Goal: Transaction & Acquisition: Purchase product/service

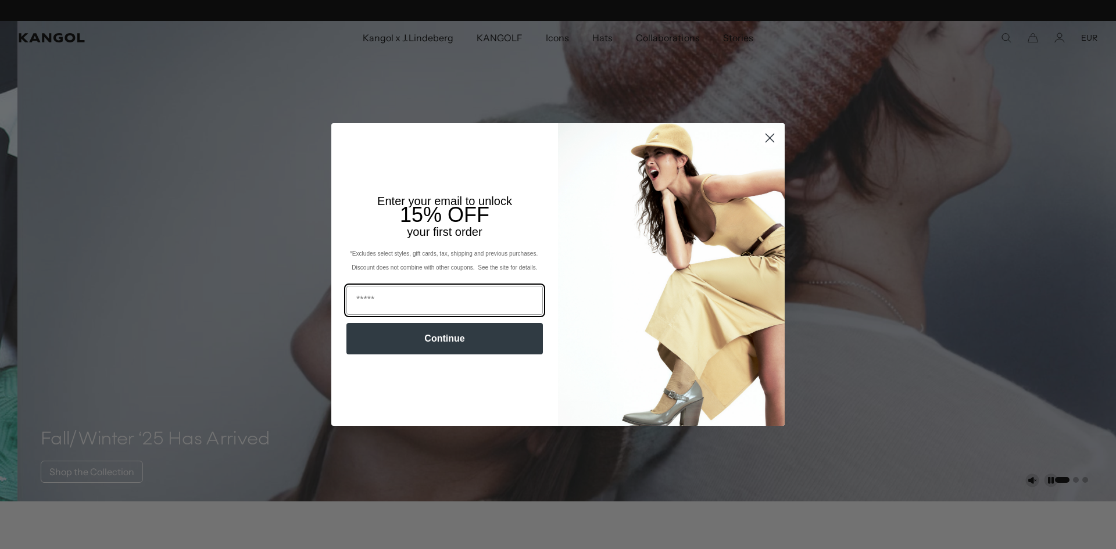
scroll to position [0, 239]
click at [370, 298] on input "Email" at bounding box center [444, 300] width 196 height 29
type input "**********"
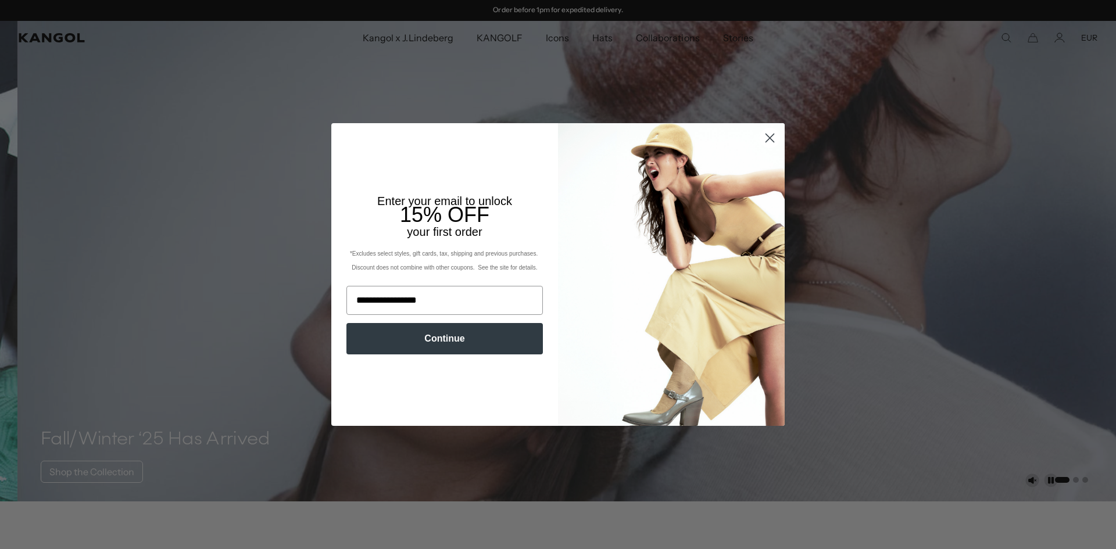
click at [460, 341] on button "Continue" at bounding box center [444, 338] width 196 height 31
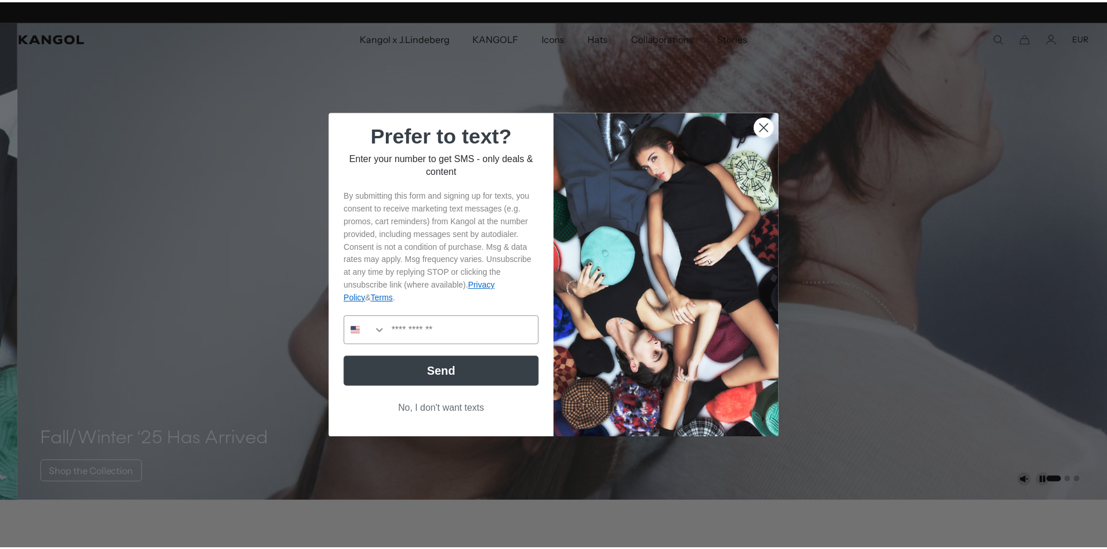
scroll to position [0, 0]
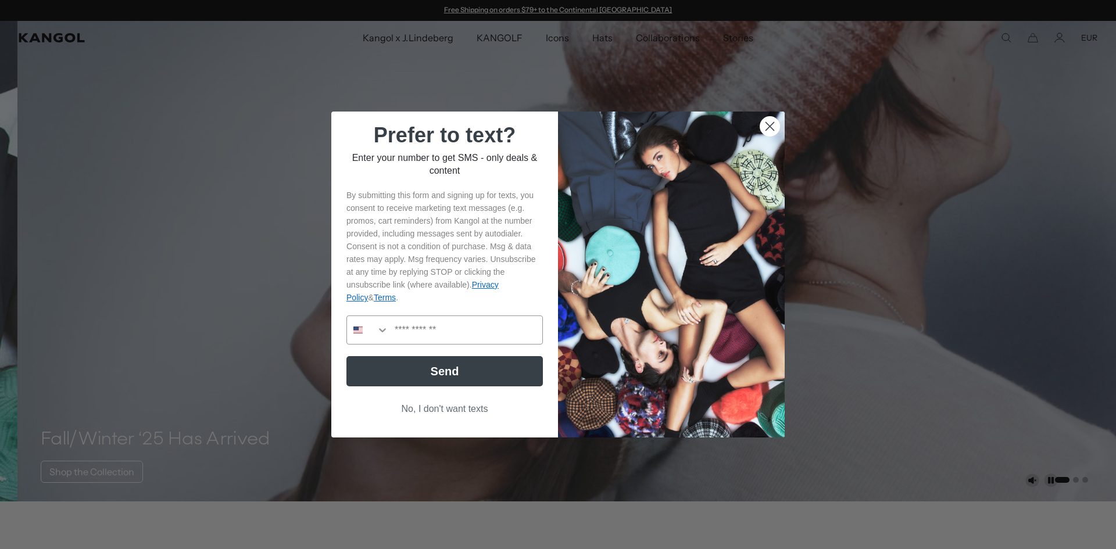
click at [766, 131] on circle "Close dialog" at bounding box center [769, 126] width 19 height 19
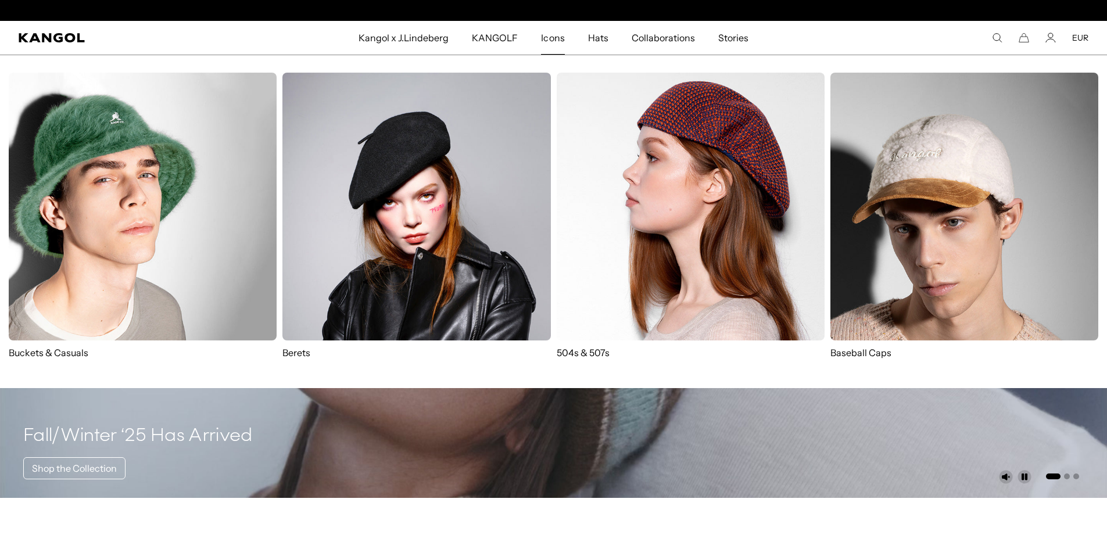
scroll to position [0, 239]
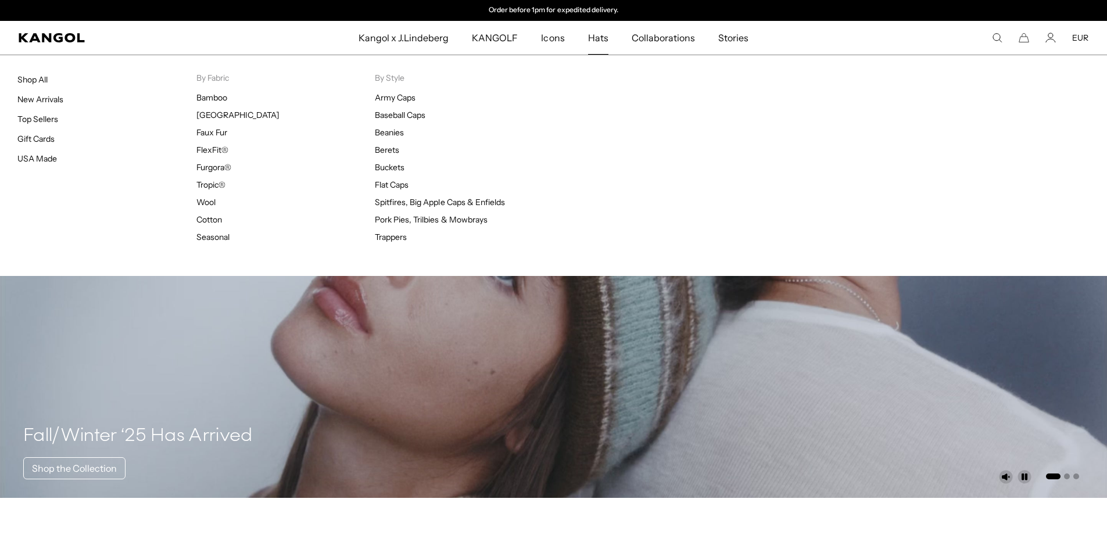
click at [598, 40] on span "Hats" at bounding box center [598, 38] width 20 height 34
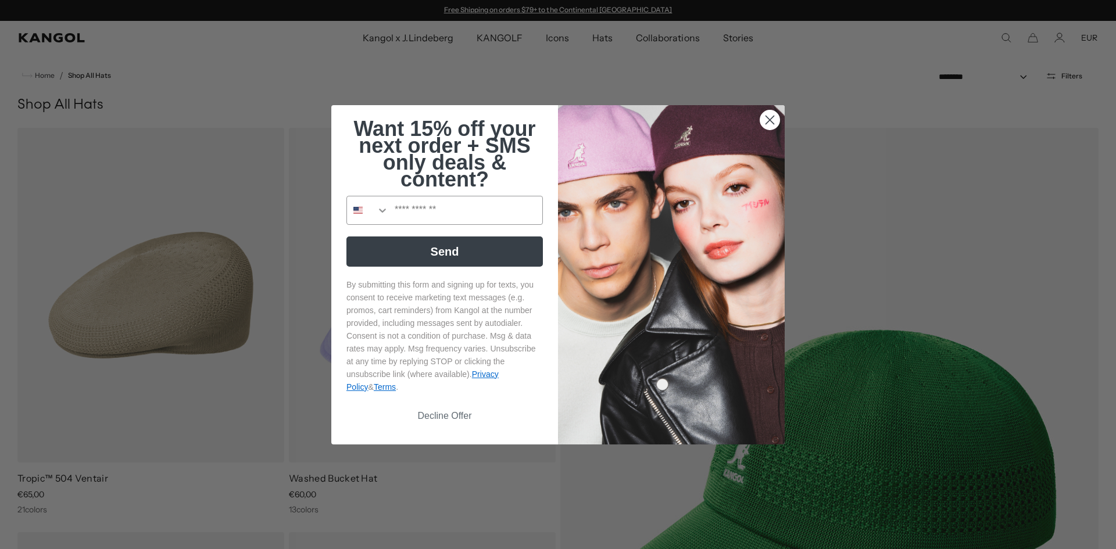
click at [767, 116] on circle "Close dialog" at bounding box center [769, 119] width 19 height 19
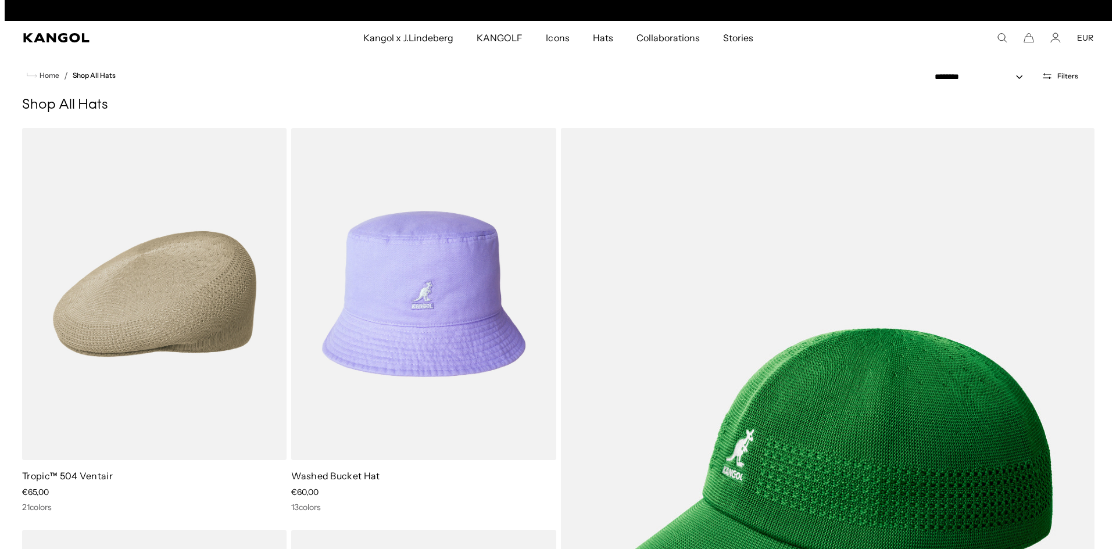
scroll to position [0, 239]
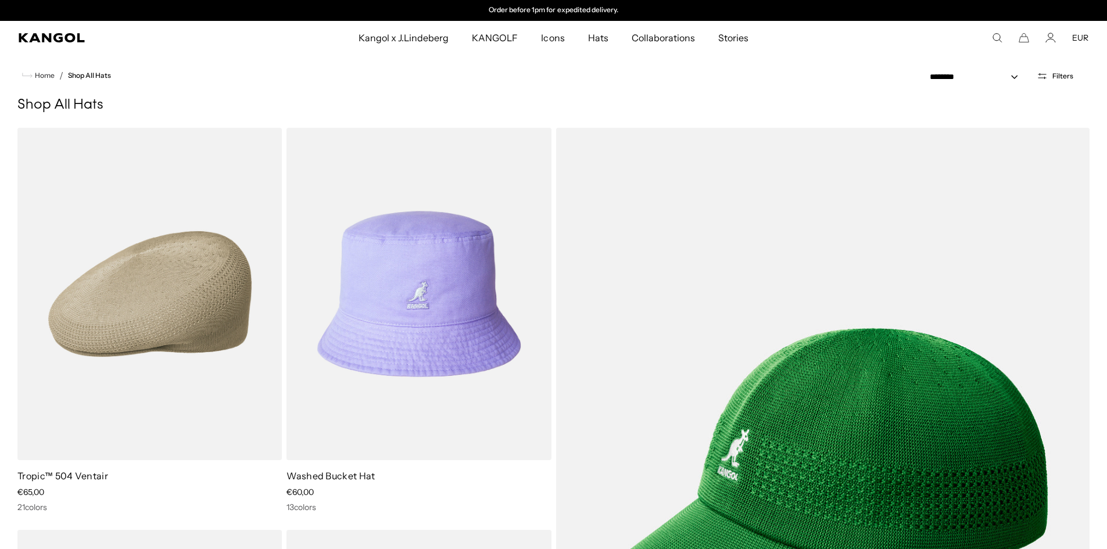
click at [1043, 80] on icon "Open filters" at bounding box center [1042, 76] width 11 height 10
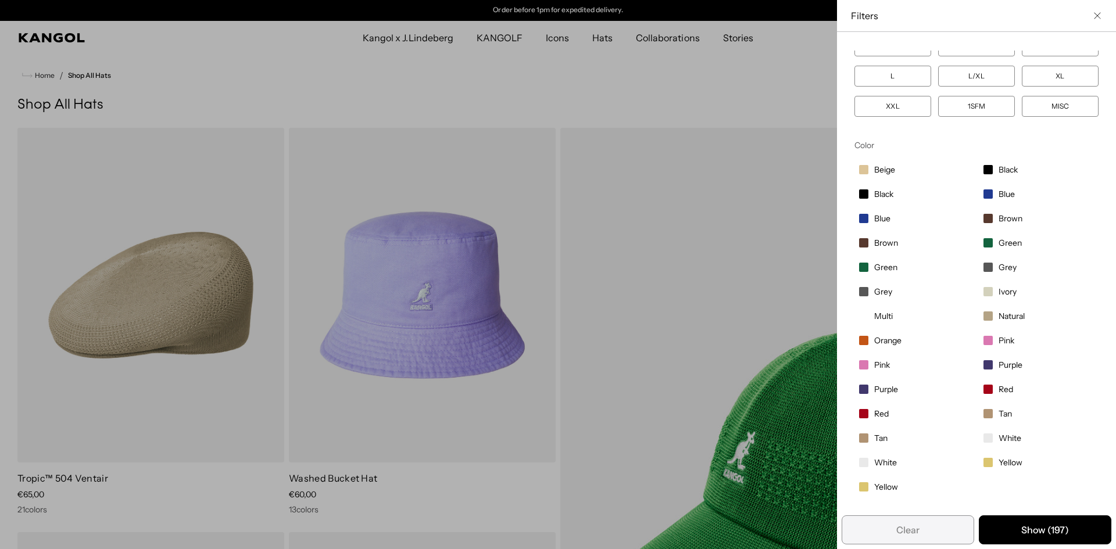
click at [998, 365] on span "Purple" at bounding box center [1010, 365] width 24 height 10
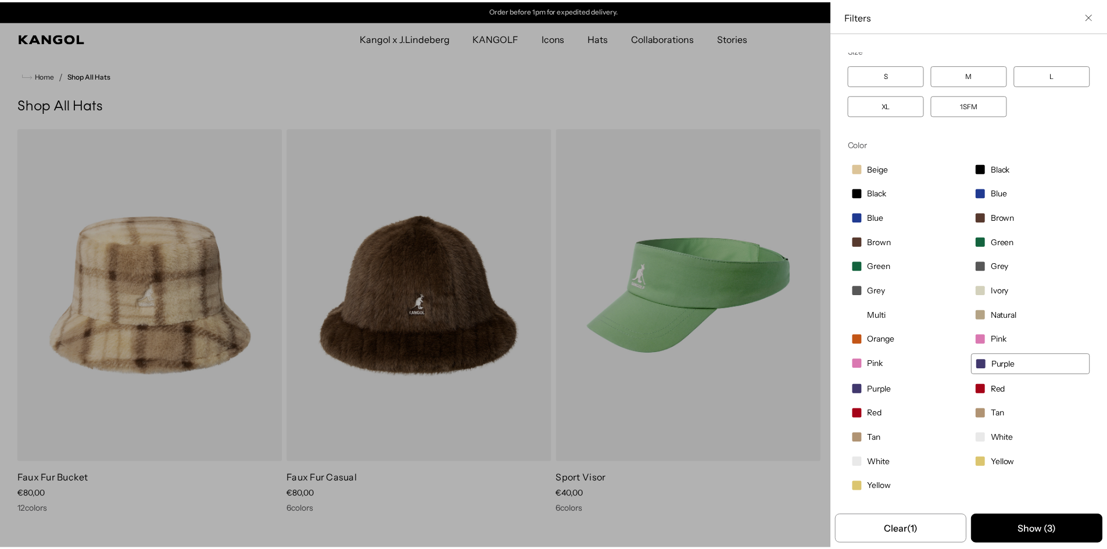
scroll to position [6, 0]
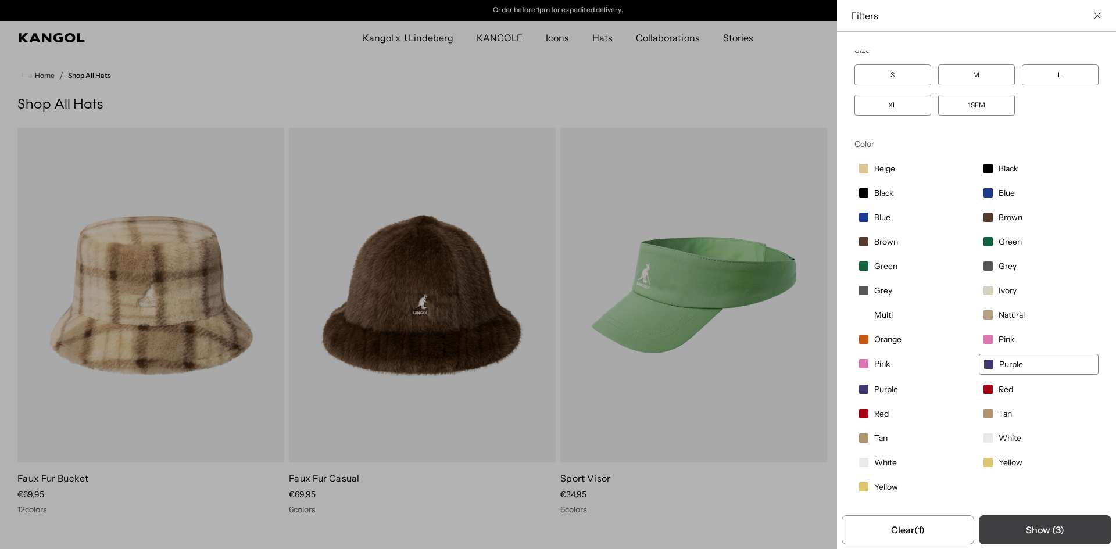
click at [1029, 535] on button "Show ( 3 )" at bounding box center [1045, 529] width 132 height 29
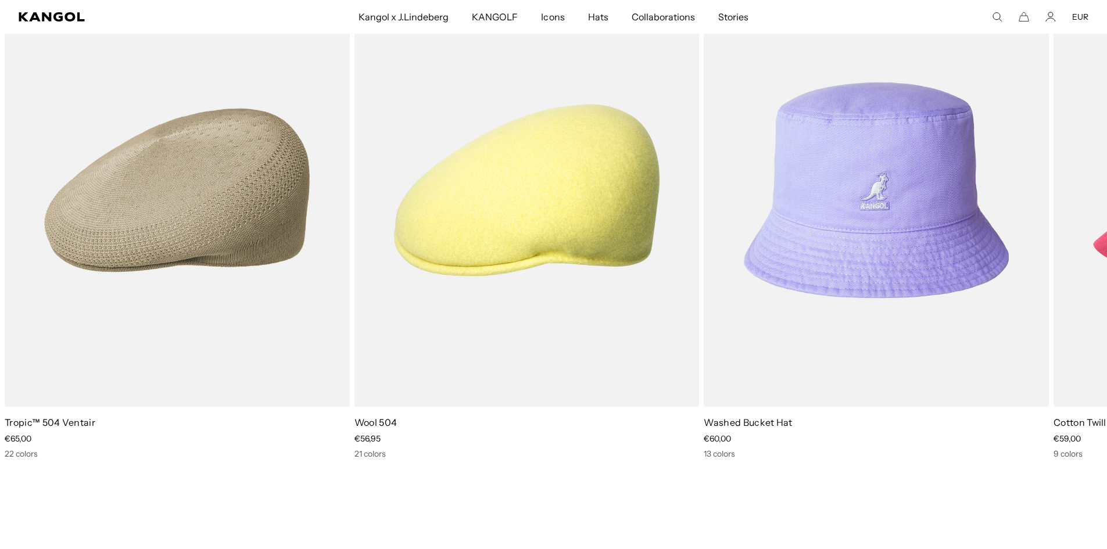
scroll to position [743, 0]
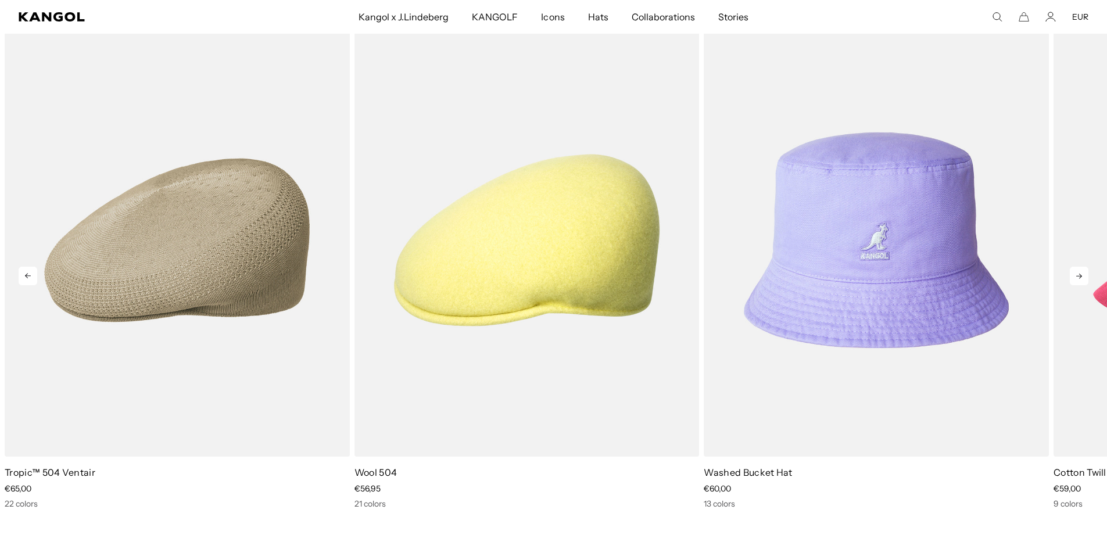
click at [1079, 273] on icon at bounding box center [1079, 276] width 19 height 19
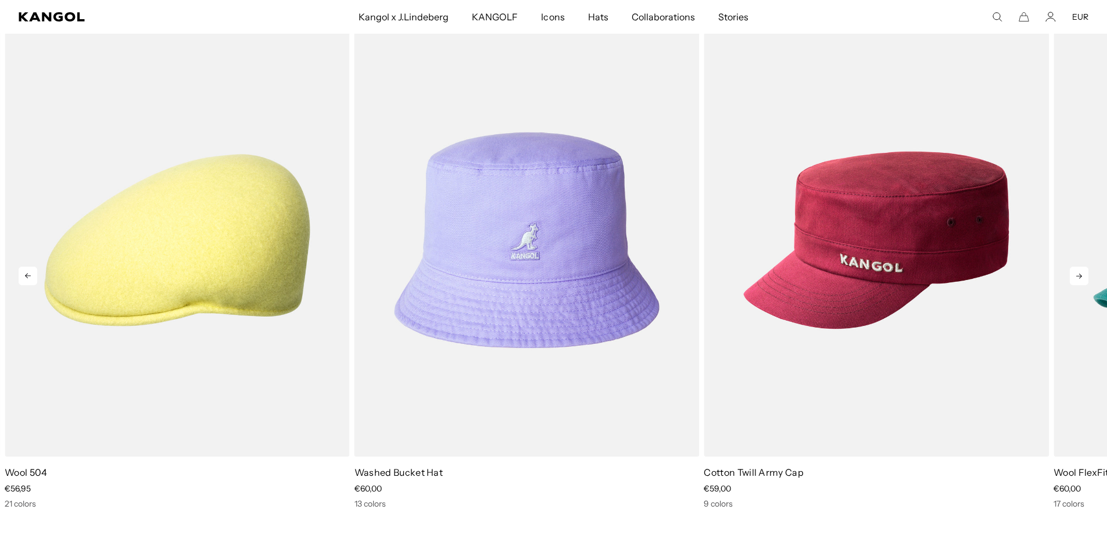
click at [1079, 273] on icon at bounding box center [1079, 276] width 19 height 19
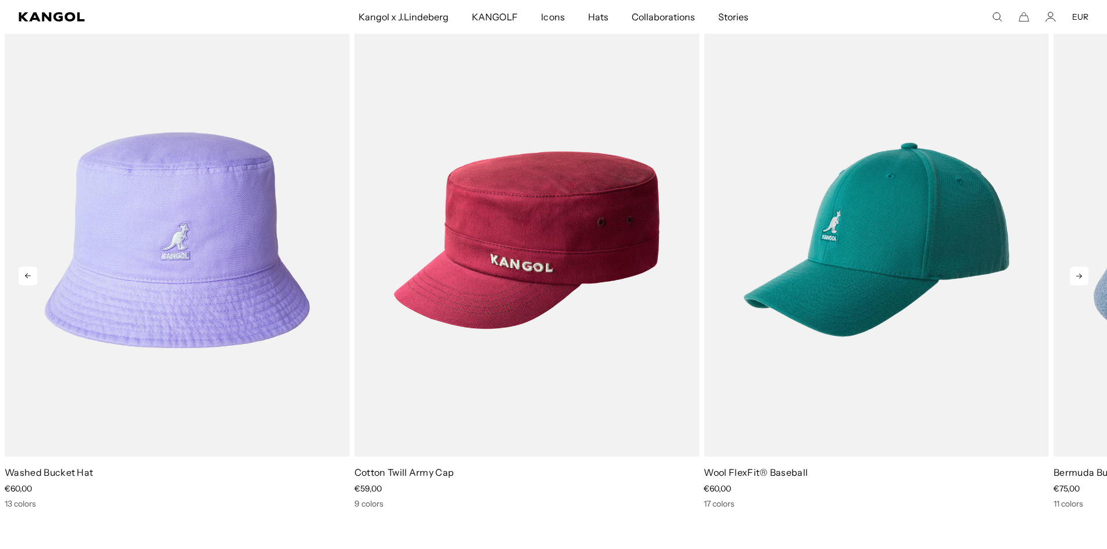
click at [1079, 273] on icon at bounding box center [1079, 276] width 19 height 19
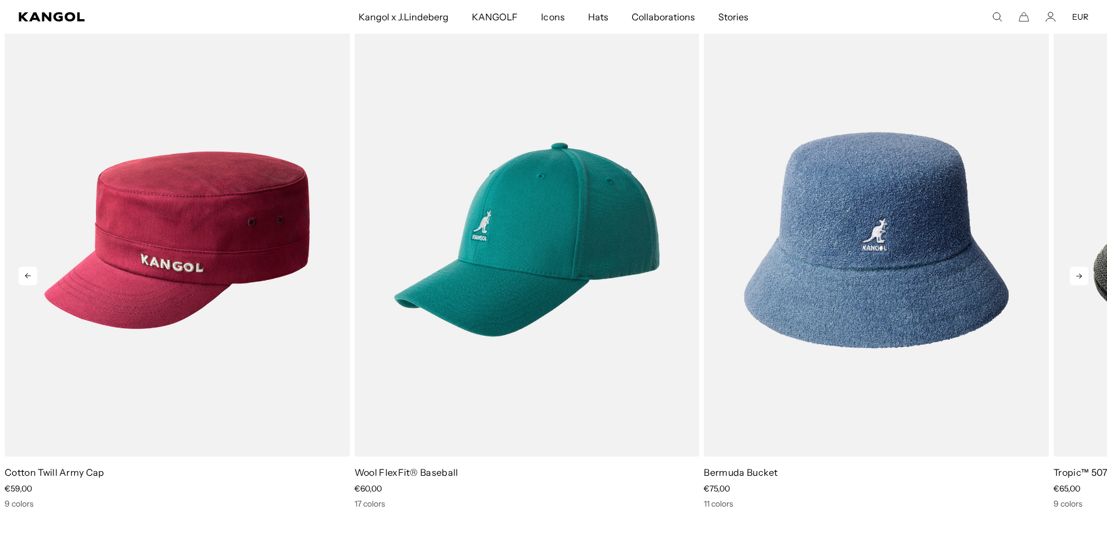
click at [1079, 273] on icon at bounding box center [1079, 276] width 19 height 19
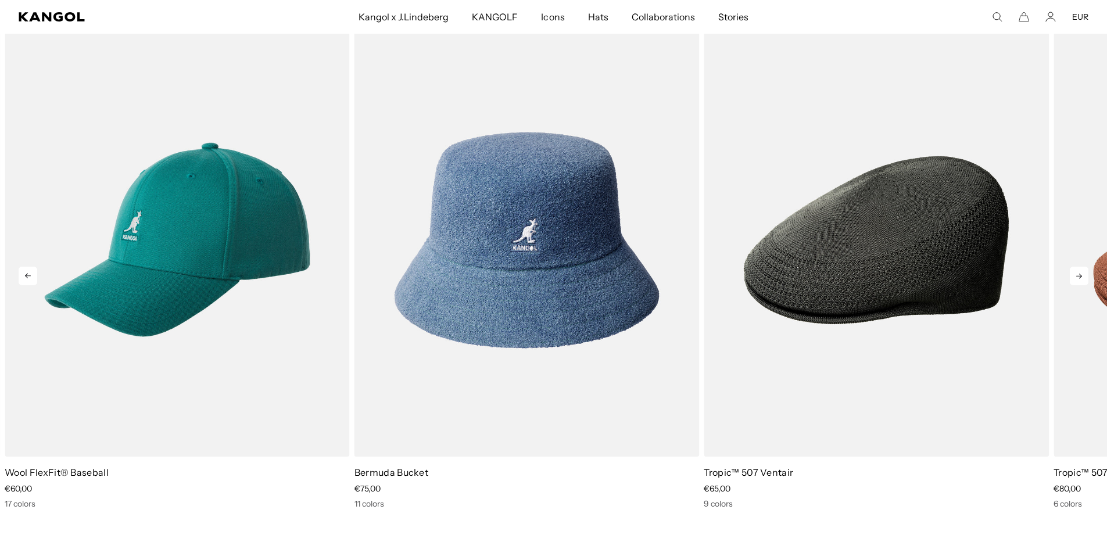
click at [1079, 273] on icon at bounding box center [1079, 276] width 19 height 19
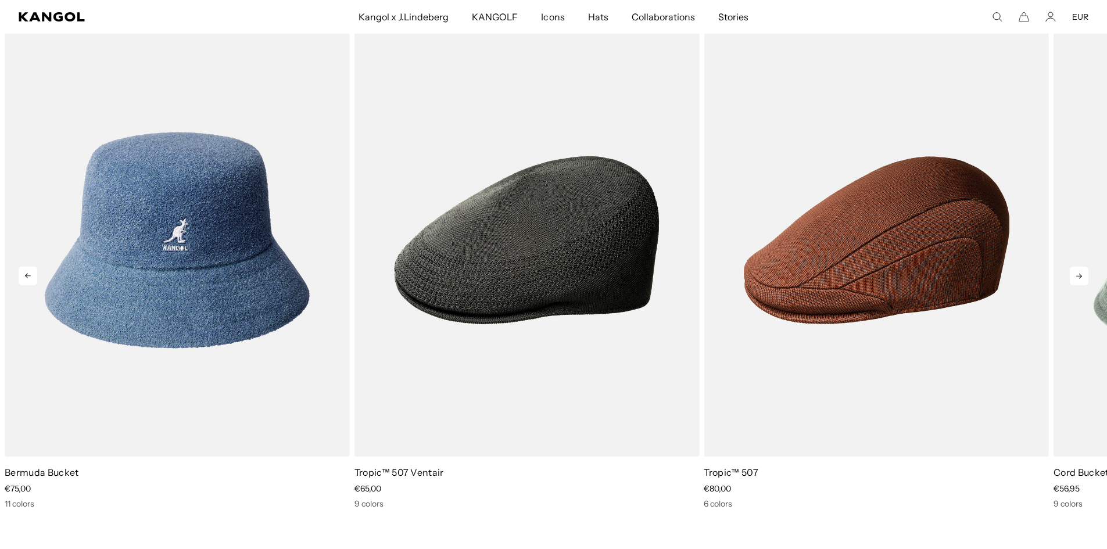
click at [1079, 273] on icon at bounding box center [1079, 276] width 19 height 19
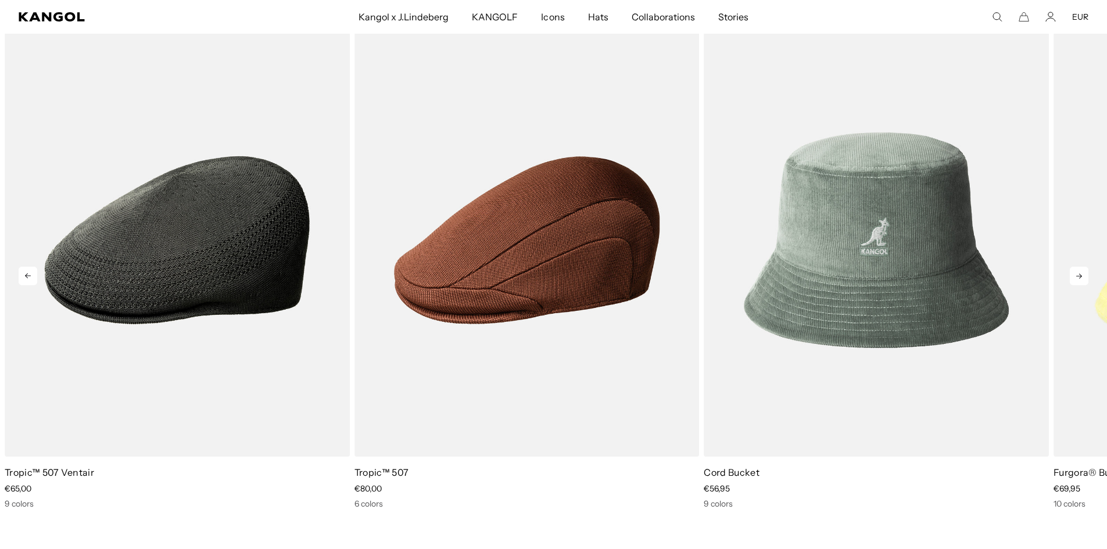
click at [1079, 273] on icon at bounding box center [1079, 276] width 19 height 19
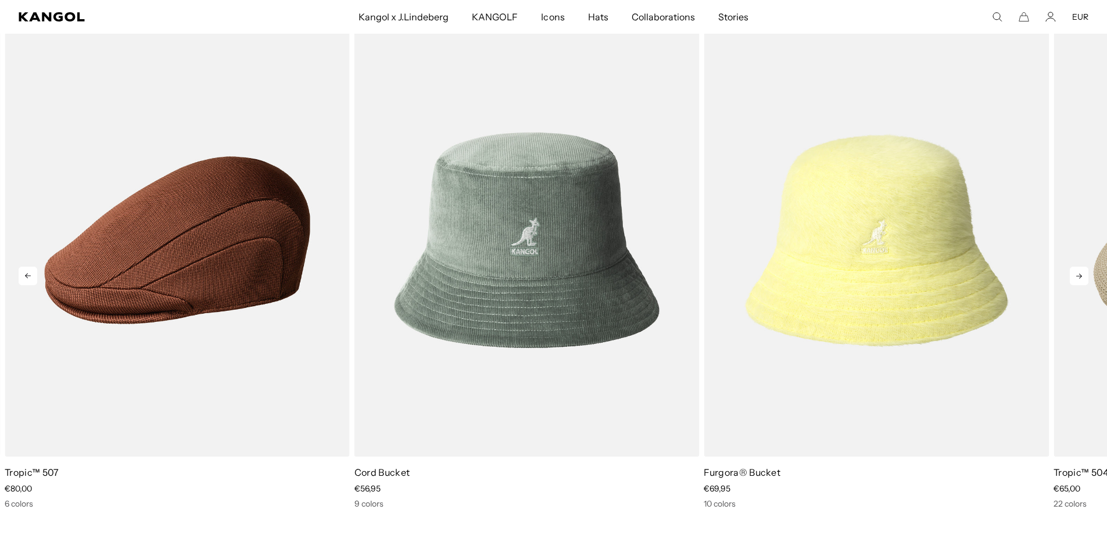
click at [1079, 273] on icon at bounding box center [1079, 276] width 19 height 19
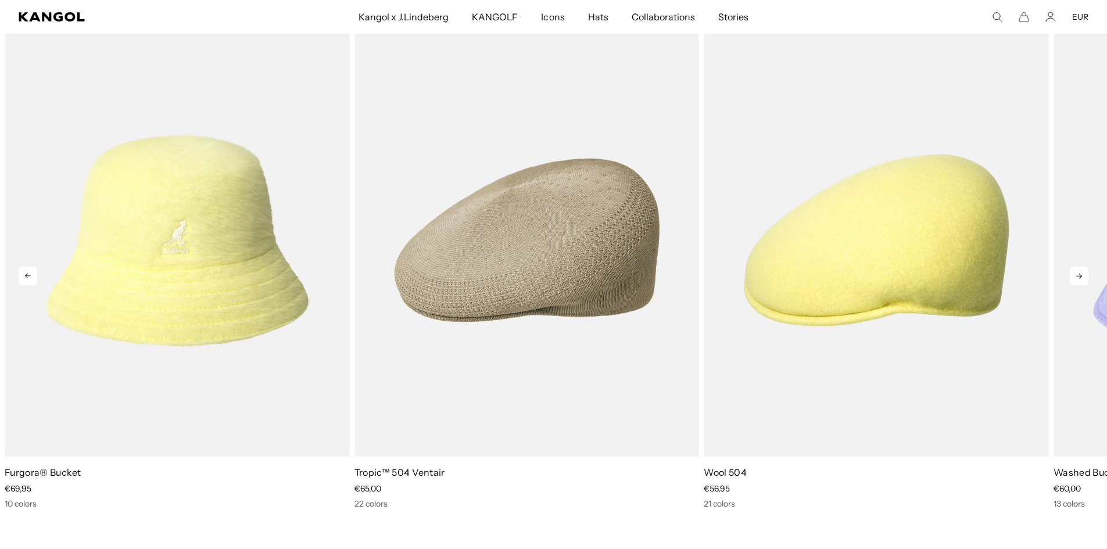
scroll to position [0, 239]
click at [1079, 273] on icon at bounding box center [1079, 276] width 19 height 19
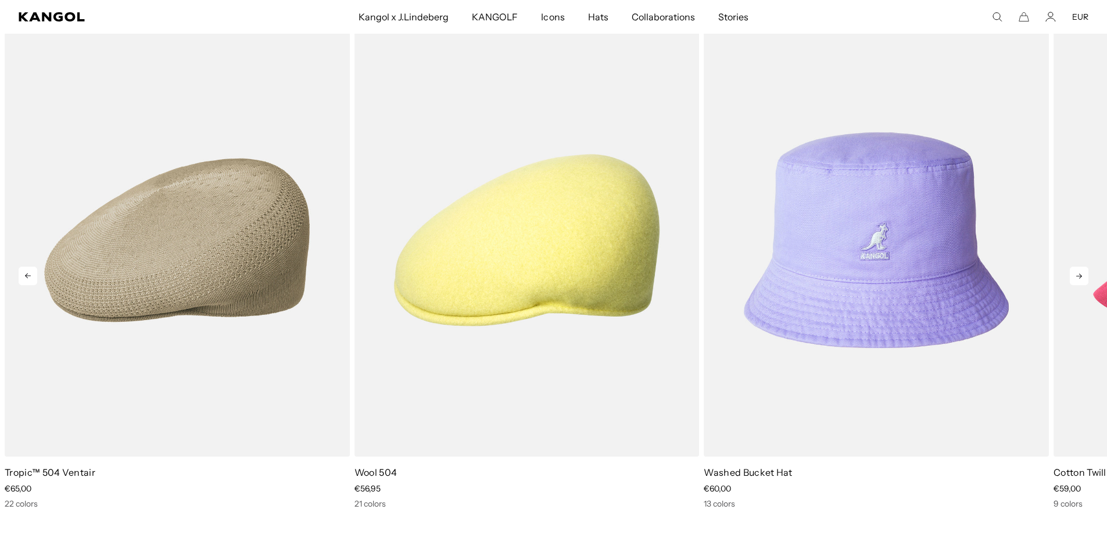
click at [1079, 273] on icon at bounding box center [1079, 276] width 19 height 19
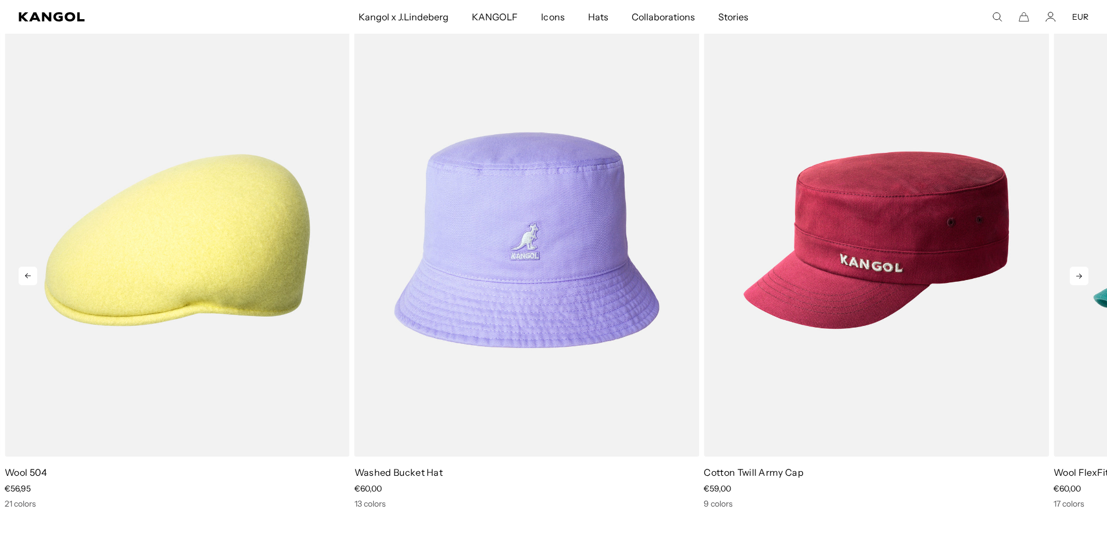
click at [1079, 273] on icon at bounding box center [1079, 276] width 19 height 19
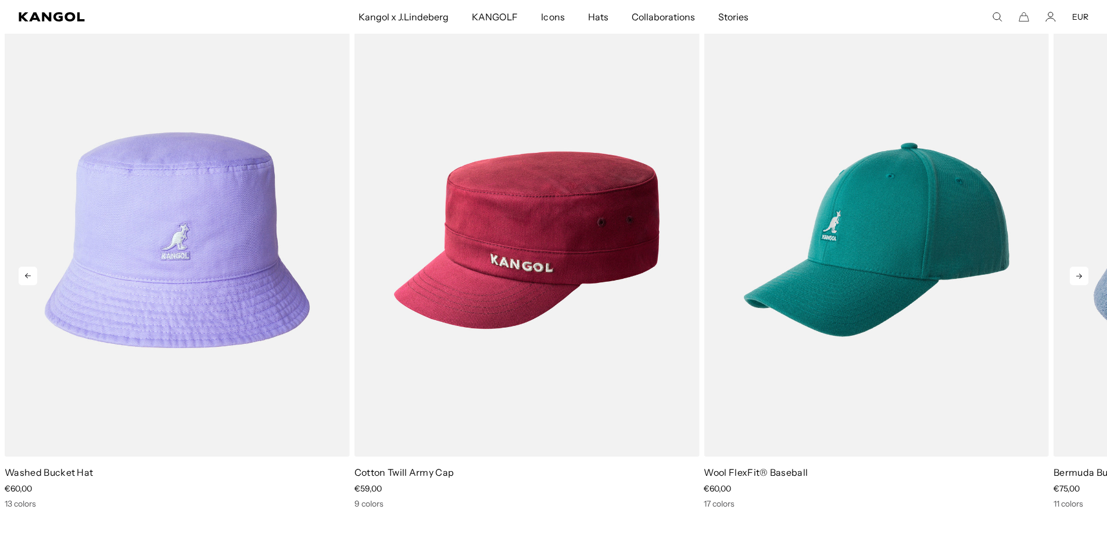
click at [1079, 273] on icon at bounding box center [1079, 276] width 19 height 19
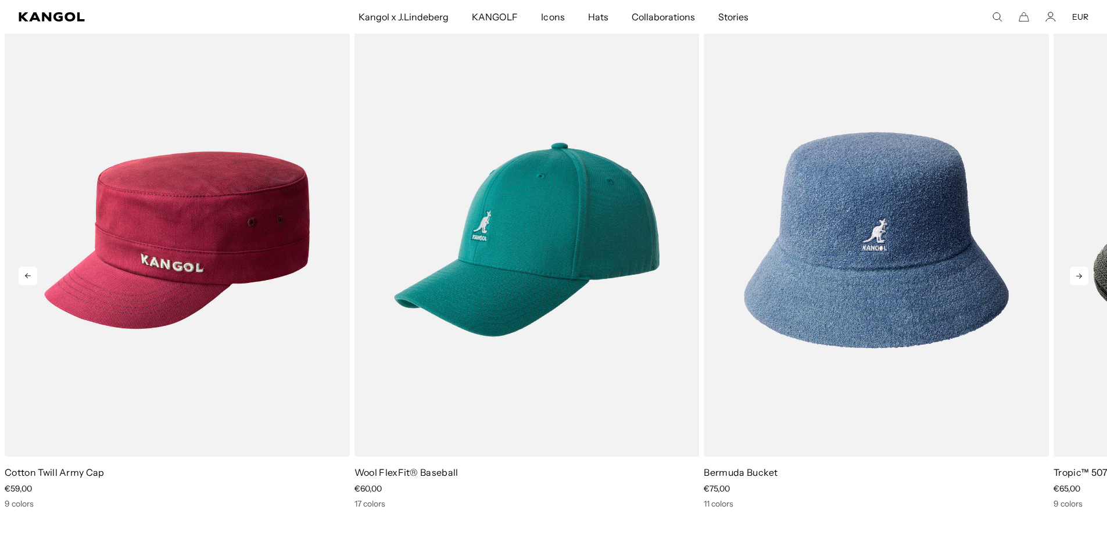
click at [1079, 273] on icon at bounding box center [1079, 276] width 19 height 19
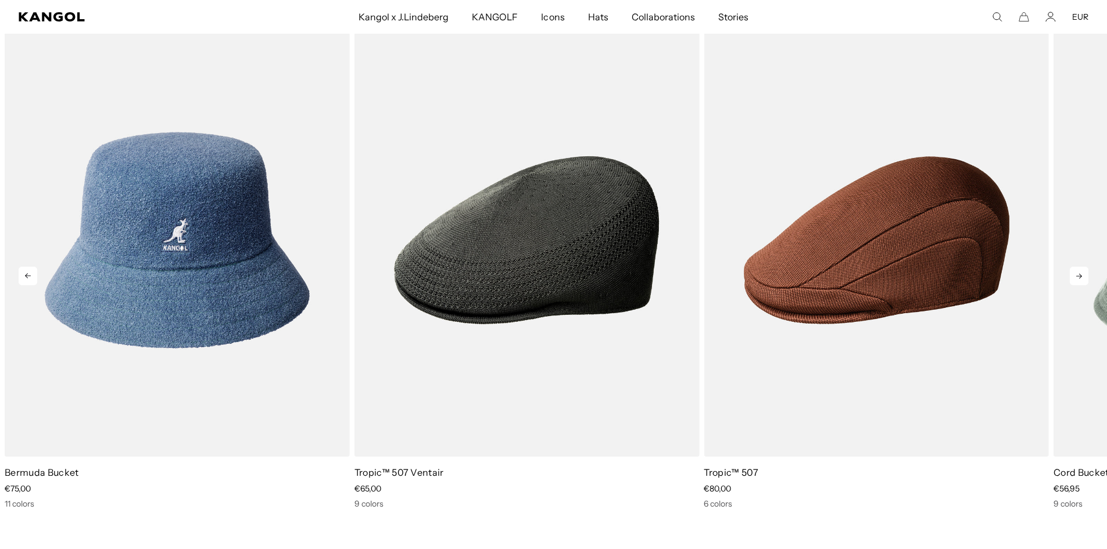
click at [1079, 273] on icon at bounding box center [1079, 276] width 19 height 19
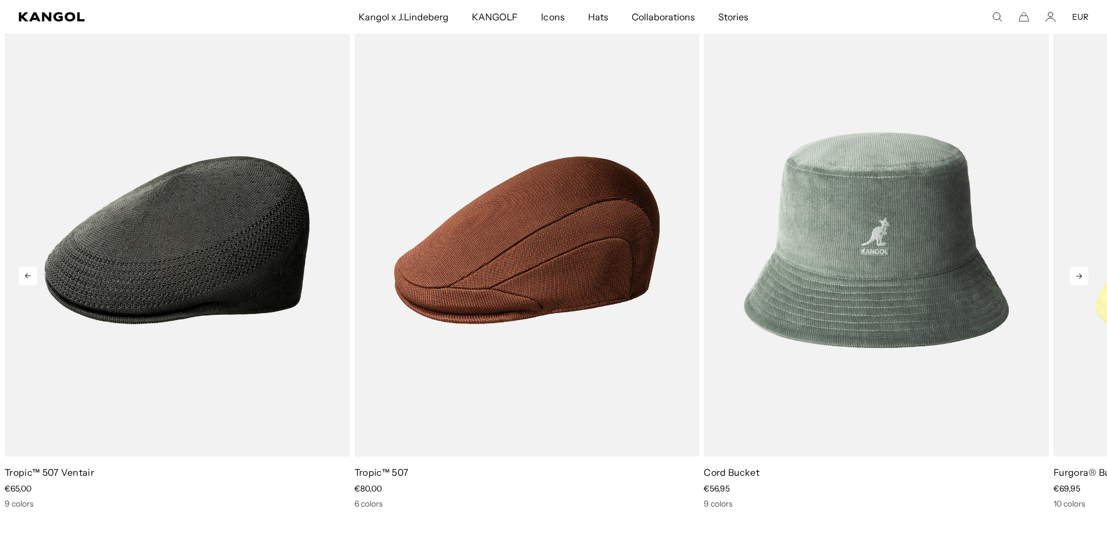
click at [1079, 273] on icon at bounding box center [1079, 276] width 19 height 19
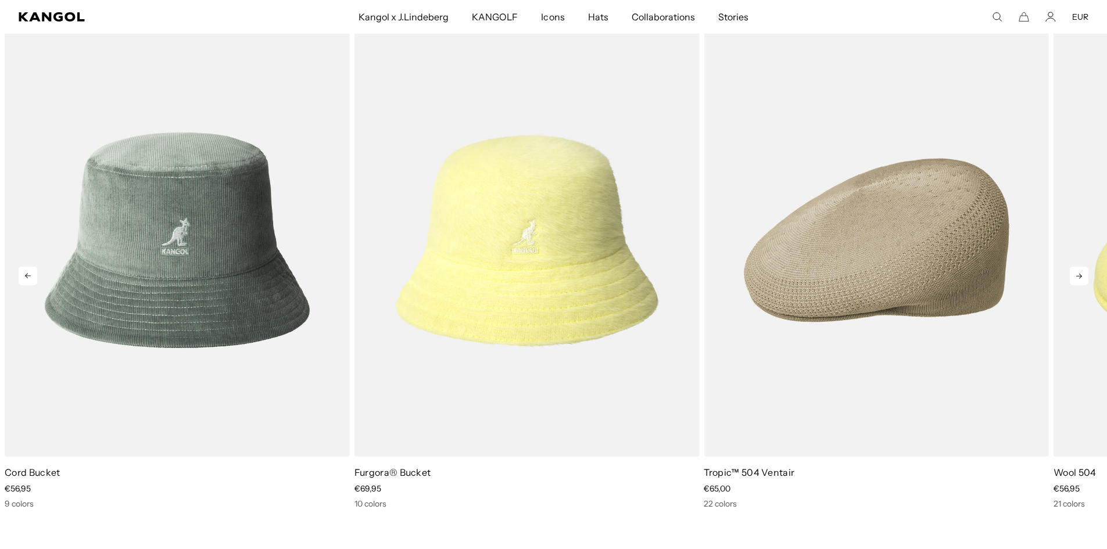
click at [1079, 273] on icon at bounding box center [1079, 276] width 19 height 19
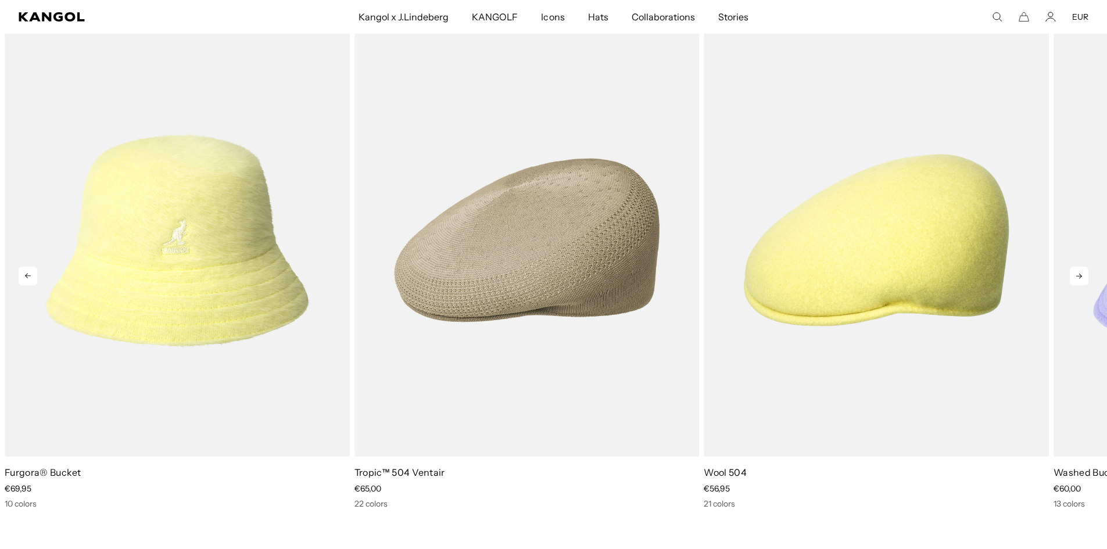
click at [1079, 273] on icon at bounding box center [1079, 276] width 19 height 19
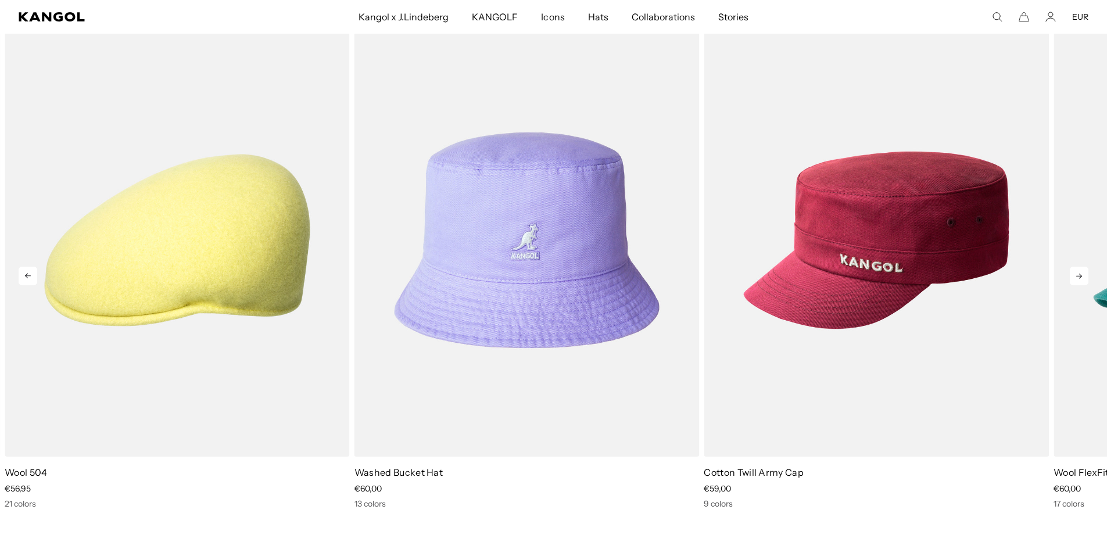
click at [1079, 273] on icon at bounding box center [1079, 276] width 19 height 19
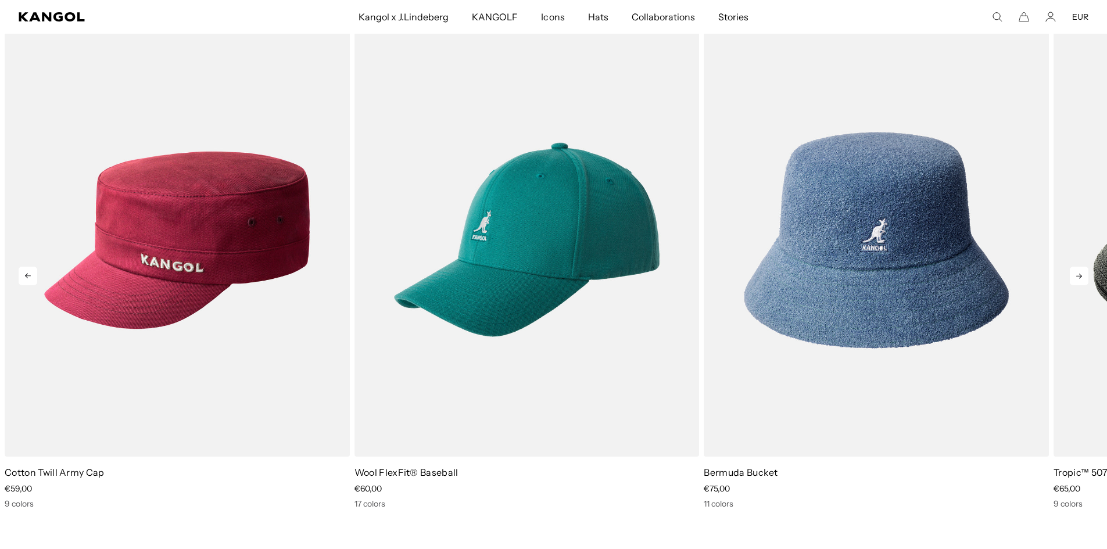
click at [1079, 273] on icon at bounding box center [1079, 276] width 19 height 19
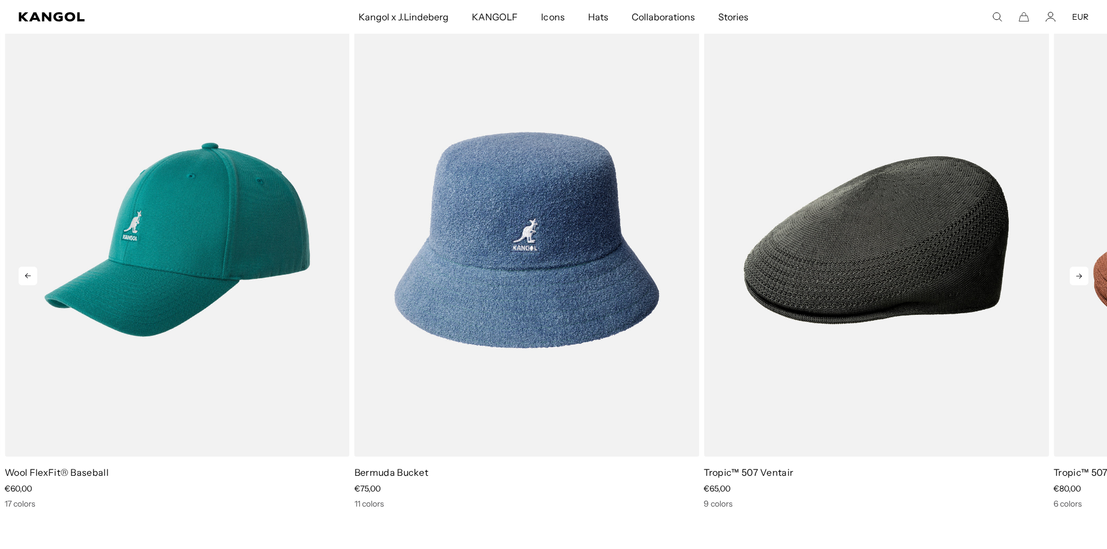
click at [1079, 273] on icon at bounding box center [1079, 276] width 19 height 19
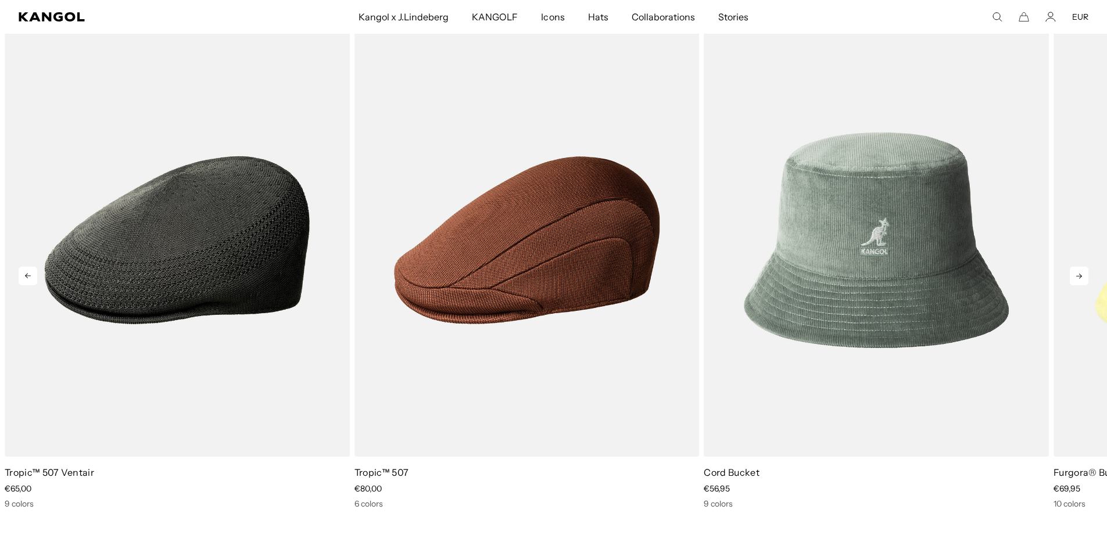
click at [1079, 273] on icon at bounding box center [1079, 276] width 19 height 19
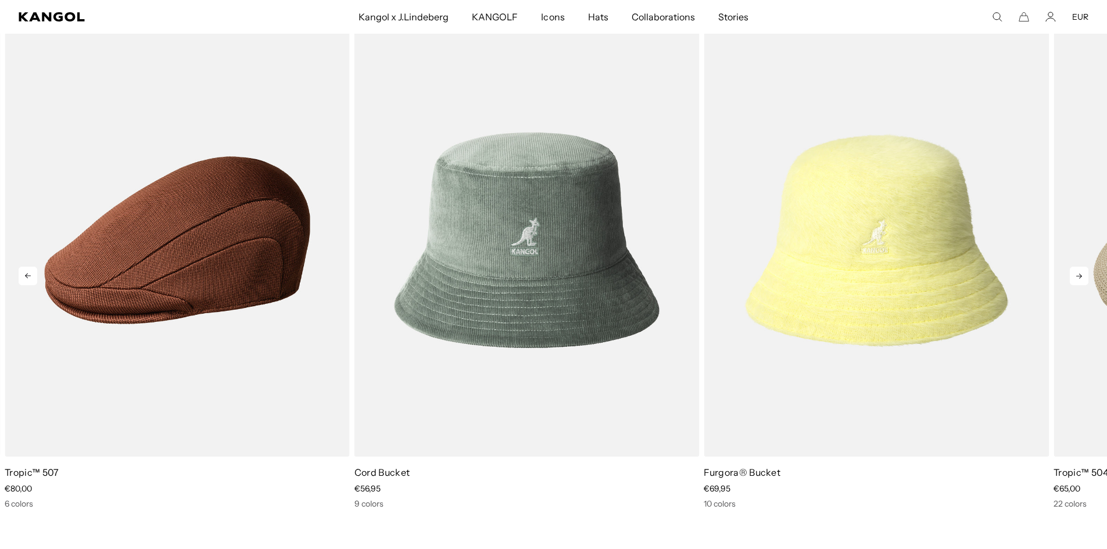
click at [1079, 273] on icon at bounding box center [1079, 276] width 19 height 19
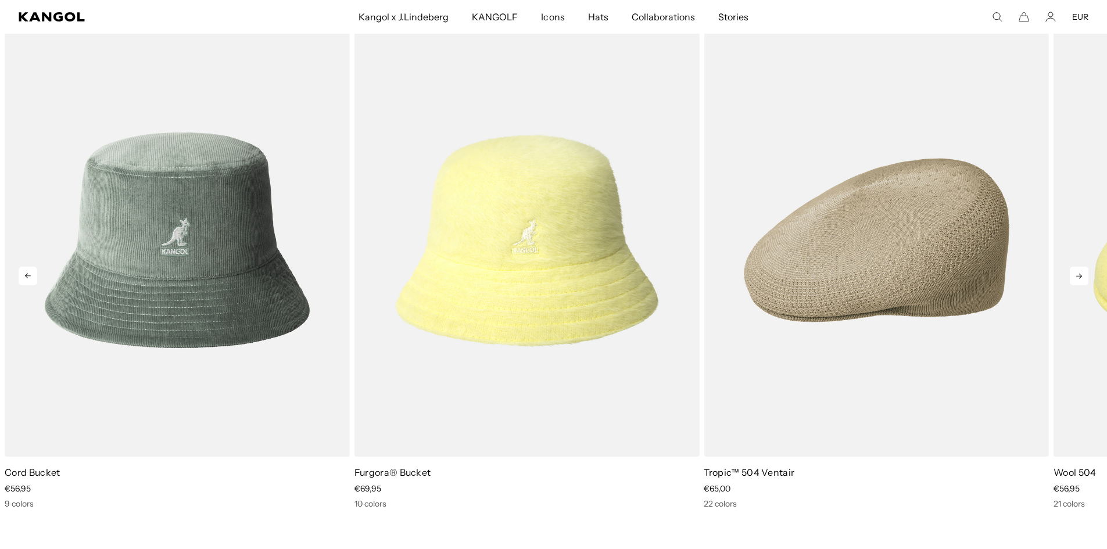
click at [1079, 273] on icon at bounding box center [1079, 276] width 19 height 19
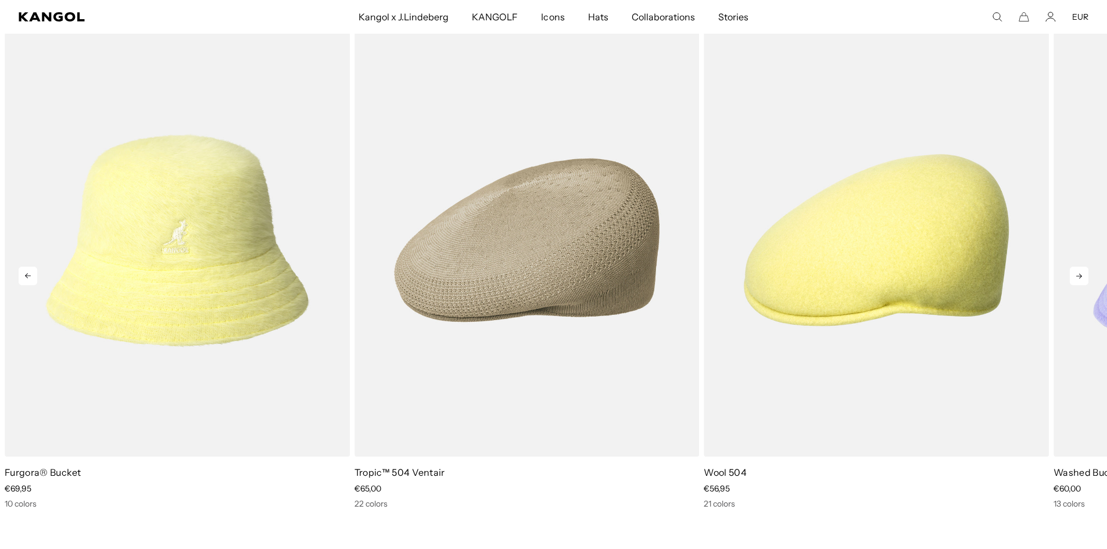
click at [1079, 274] on icon at bounding box center [1079, 276] width 19 height 19
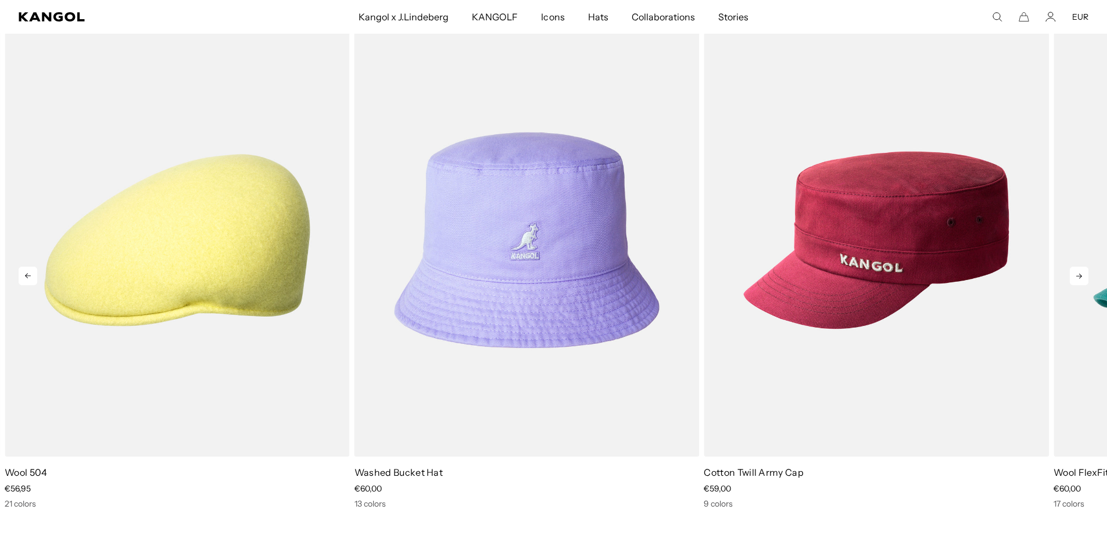
click at [1075, 278] on icon at bounding box center [1079, 276] width 19 height 19
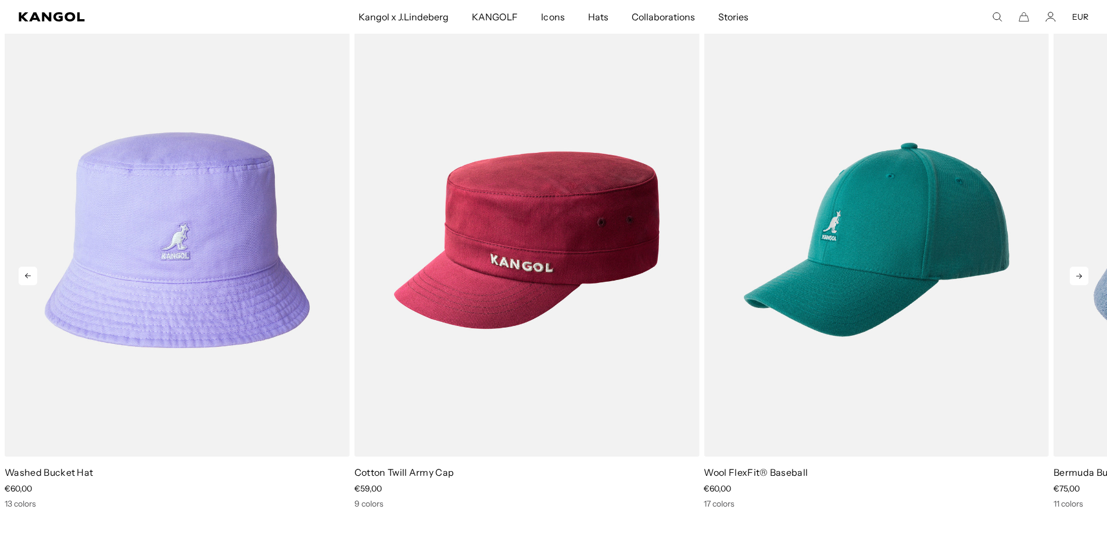
click at [1075, 278] on icon at bounding box center [1079, 276] width 19 height 19
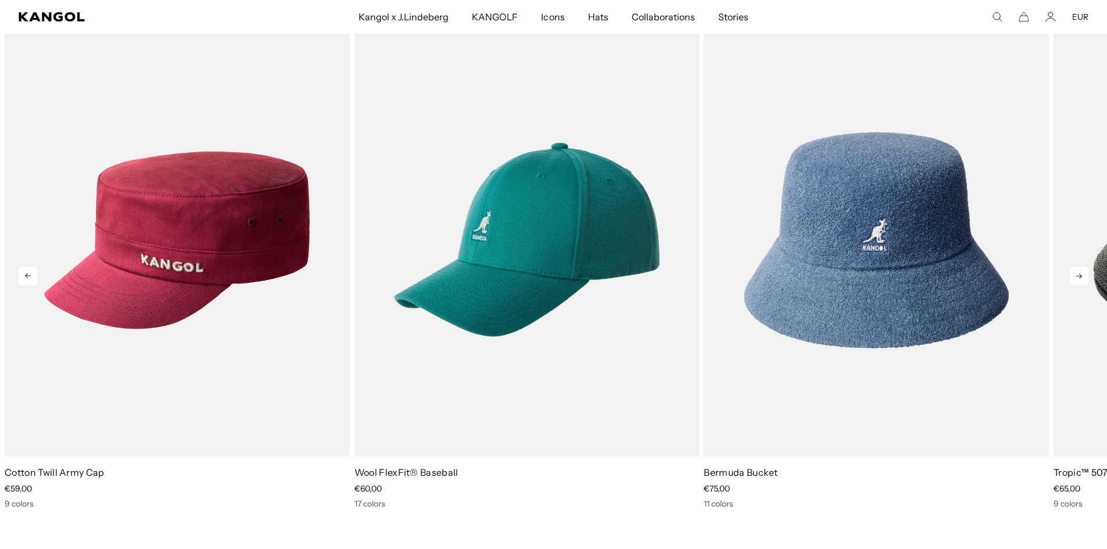
click at [1075, 278] on icon at bounding box center [1079, 276] width 19 height 19
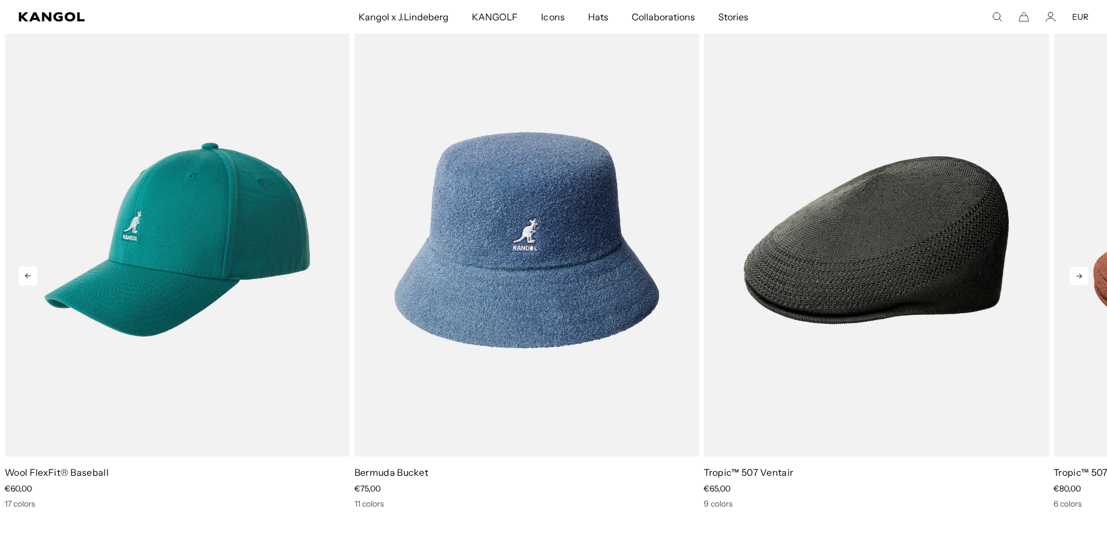
click at [1075, 278] on icon at bounding box center [1079, 276] width 19 height 19
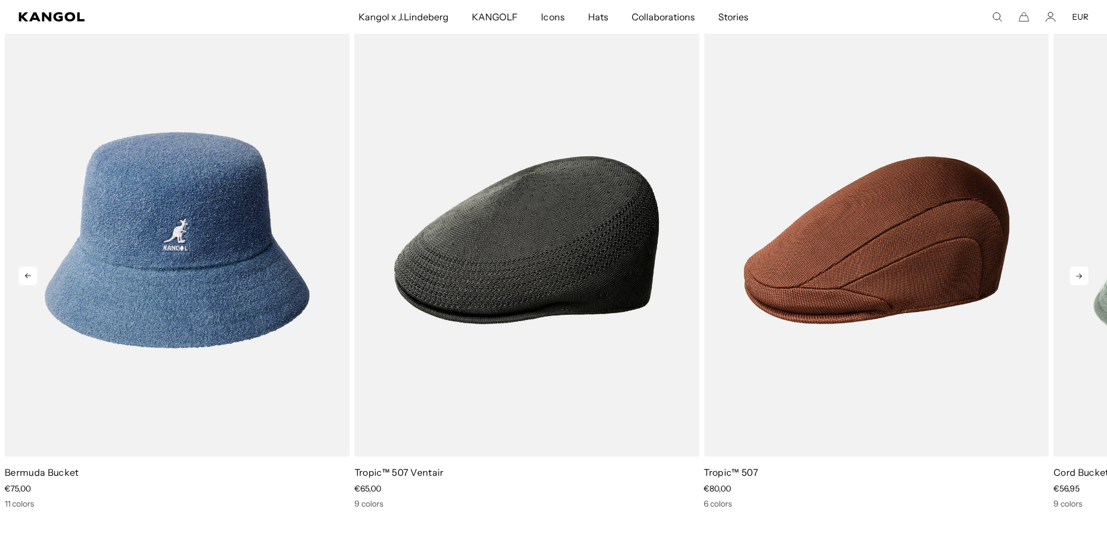
click at [1075, 278] on icon at bounding box center [1079, 276] width 19 height 19
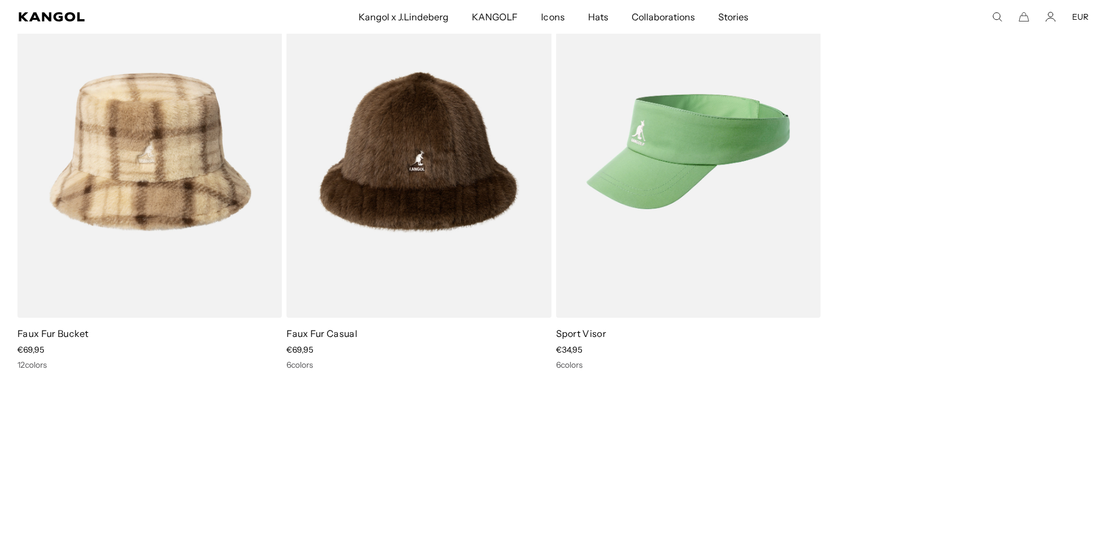
scroll to position [104, 0]
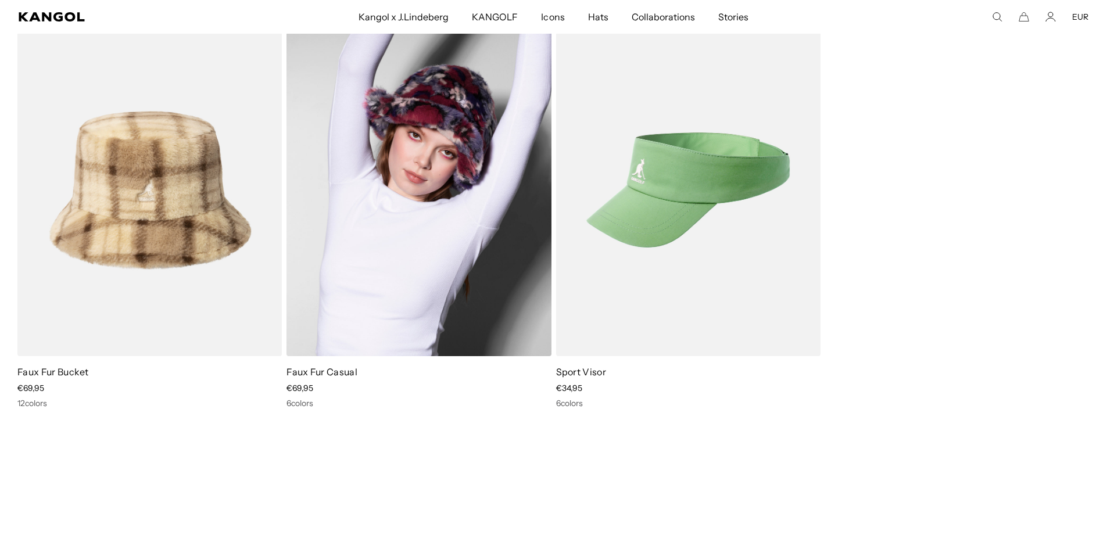
click at [350, 255] on img at bounding box center [418, 190] width 264 height 332
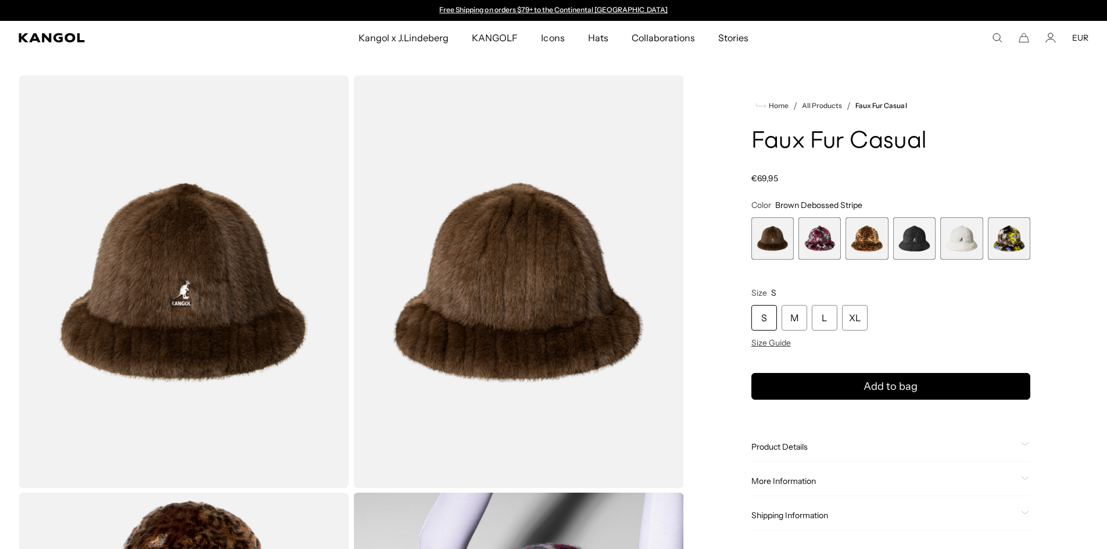
click at [828, 230] on span "2 of 6" at bounding box center [819, 238] width 42 height 42
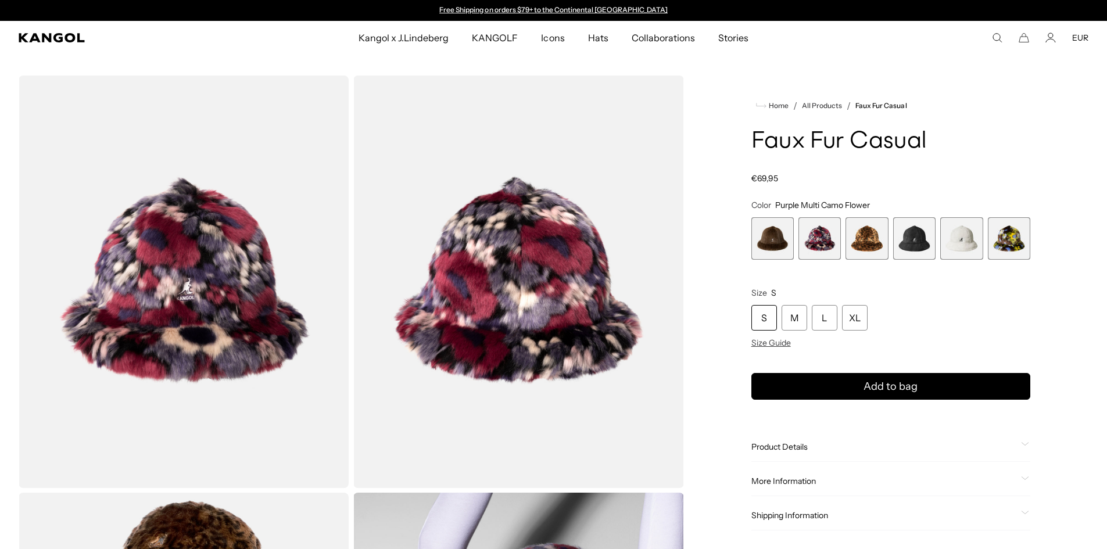
click at [921, 245] on span "4 of 6" at bounding box center [914, 238] width 42 height 42
